Goal: Task Accomplishment & Management: Manage account settings

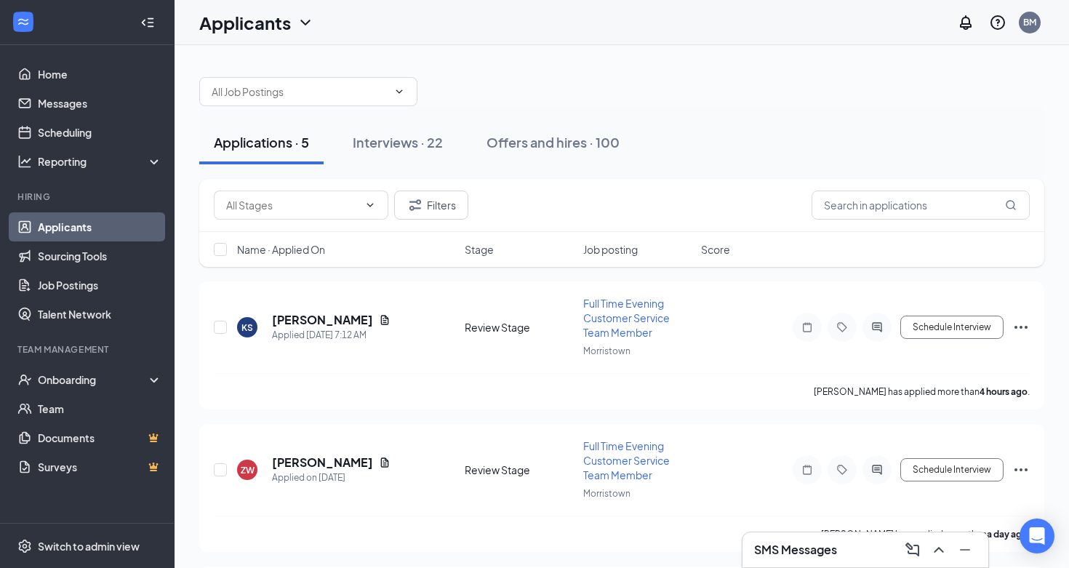
click at [636, 69] on div at bounding box center [621, 85] width 845 height 44
click at [765, 165] on div "Applications · 5 Interviews · 22 Offers and hires · 100" at bounding box center [621, 142] width 845 height 73
click at [748, 160] on div "Applications · 5 Interviews · 22 Offers and hires · 100" at bounding box center [621, 143] width 845 height 44
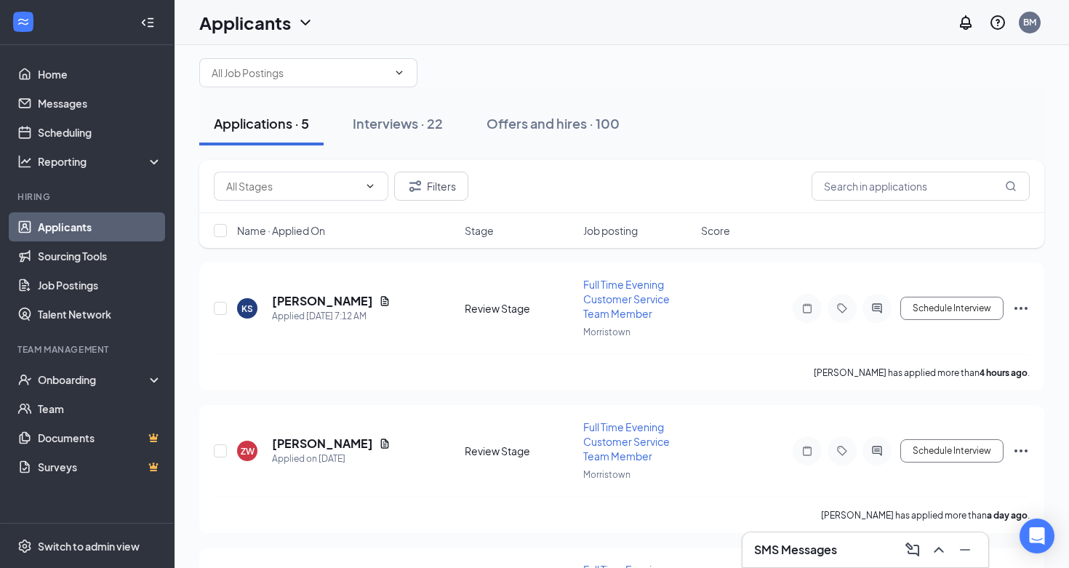
scroll to position [23, 0]
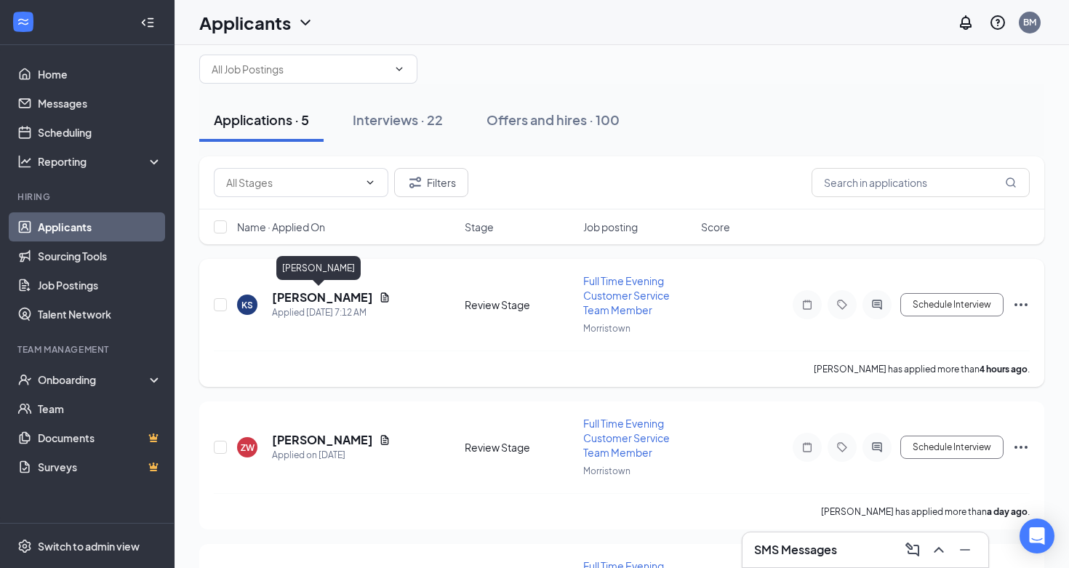
click at [314, 293] on h5 "[PERSON_NAME]" at bounding box center [322, 297] width 101 height 16
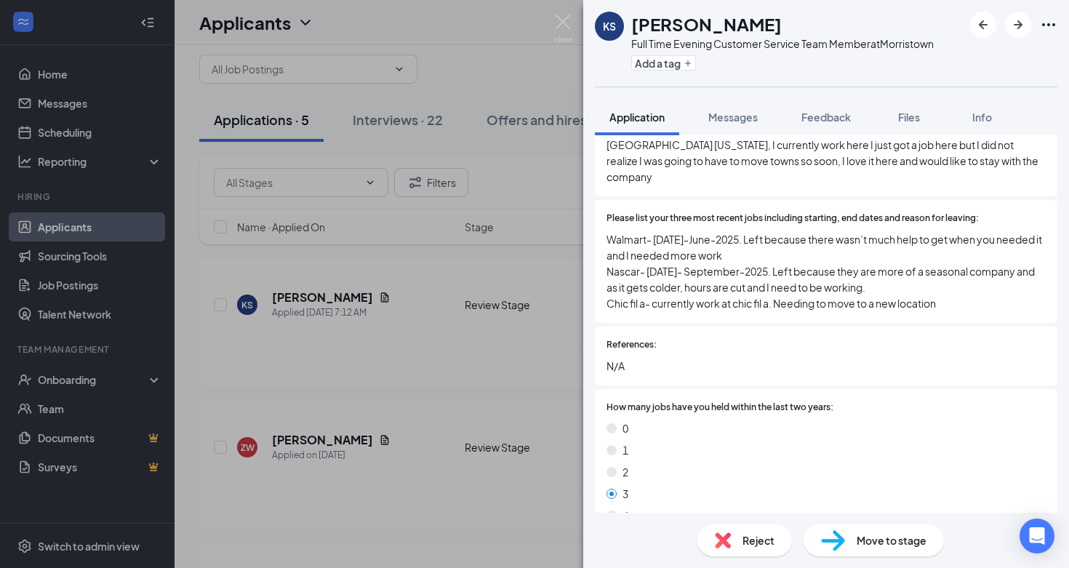
scroll to position [473, 0]
